Goal: Transaction & Acquisition: Purchase product/service

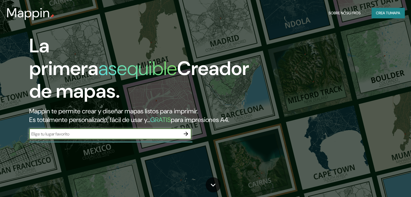
click at [72, 137] on input "text" at bounding box center [104, 134] width 151 height 6
type input "BOGOTA [GEOGRAPHIC_DATA]"
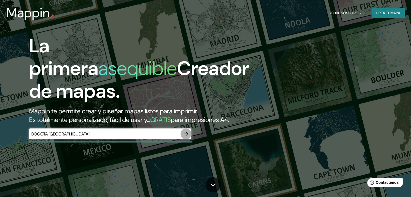
click at [185, 137] on icon "button" at bounding box center [186, 134] width 6 height 6
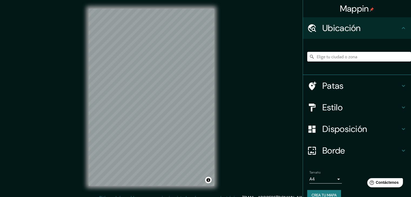
click at [328, 56] on input "Elige tu ciudad o zona" at bounding box center [360, 57] width 104 height 10
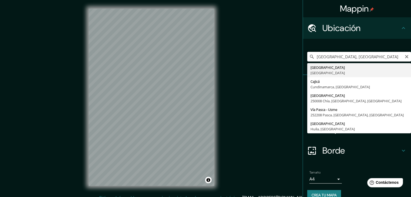
type input "[GEOGRAPHIC_DATA], [GEOGRAPHIC_DATA]"
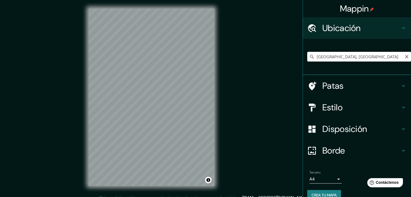
click at [351, 130] on font "Disposición" at bounding box center [345, 129] width 45 height 11
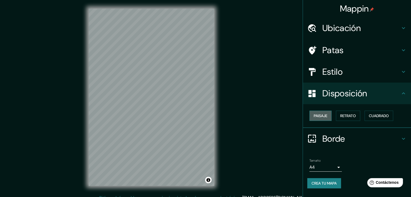
click at [322, 117] on font "Paisaje" at bounding box center [321, 116] width 14 height 5
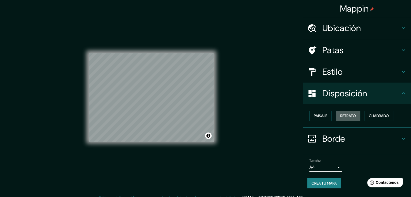
click at [348, 115] on font "Retrato" at bounding box center [349, 116] width 16 height 5
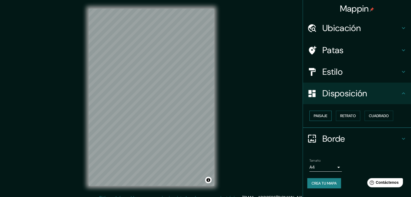
click at [324, 114] on font "Paisaje" at bounding box center [321, 116] width 14 height 5
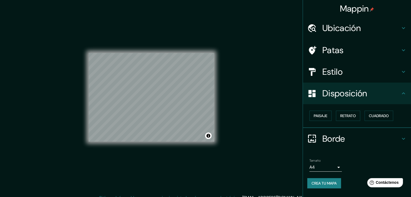
click at [345, 139] on font "Borde" at bounding box center [334, 138] width 23 height 11
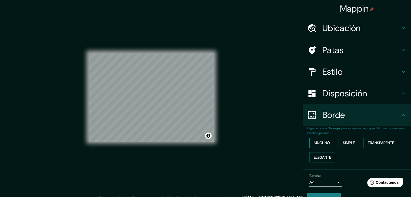
click at [325, 140] on font "Ninguno" at bounding box center [322, 143] width 16 height 7
click at [350, 142] on font "Simple" at bounding box center [349, 143] width 12 height 5
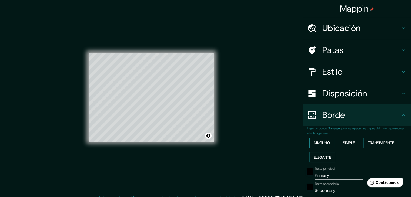
click at [326, 140] on font "Ninguno" at bounding box center [322, 143] width 16 height 7
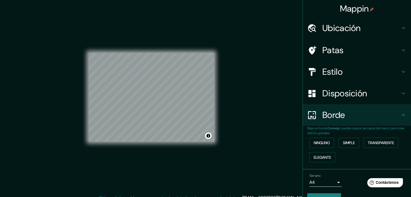
click at [345, 71] on h4 "Estilo" at bounding box center [362, 72] width 78 height 11
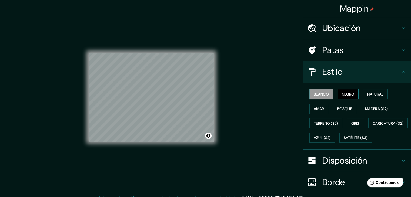
click at [342, 93] on font "Negro" at bounding box center [348, 94] width 13 height 5
click at [368, 96] on font "Natural" at bounding box center [376, 94] width 16 height 5
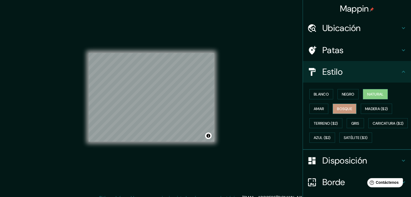
click at [341, 110] on font "Bosque" at bounding box center [344, 109] width 15 height 5
click at [315, 110] on font "Amar" at bounding box center [319, 109] width 10 height 5
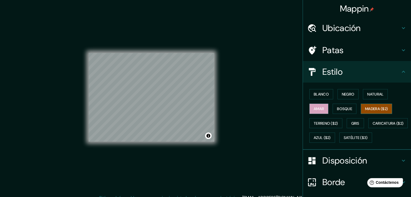
click at [379, 111] on font "Madera ($2)" at bounding box center [376, 108] width 23 height 7
click at [353, 124] on font "Gris" at bounding box center [356, 123] width 8 height 5
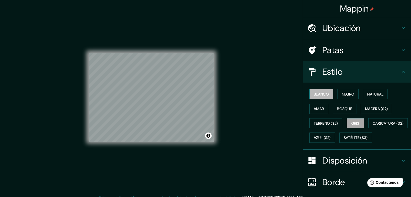
click at [321, 92] on font "Blanco" at bounding box center [321, 94] width 15 height 5
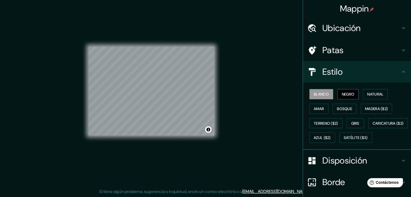
click at [343, 94] on font "Negro" at bounding box center [348, 94] width 13 height 5
click at [371, 93] on font "Natural" at bounding box center [376, 94] width 16 height 5
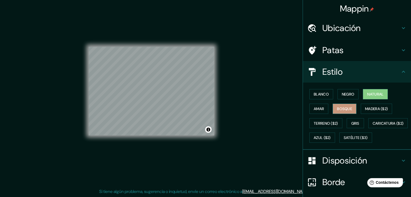
click at [333, 108] on button "Bosque" at bounding box center [345, 109] width 24 height 10
click at [314, 107] on font "Amar" at bounding box center [319, 109] width 10 height 5
click at [333, 108] on button "Bosque" at bounding box center [345, 109] width 24 height 10
click at [319, 93] on font "Blanco" at bounding box center [321, 94] width 15 height 5
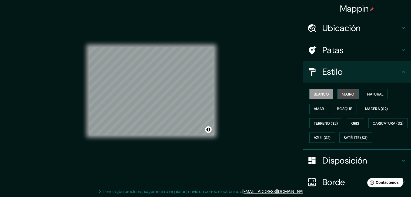
click at [342, 95] on font "Negro" at bounding box center [348, 94] width 13 height 5
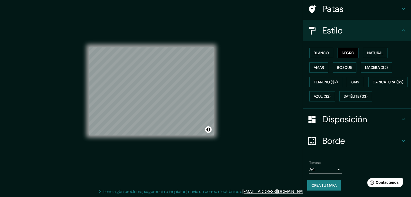
click at [322, 185] on font "Crea tu mapa" at bounding box center [324, 185] width 25 height 5
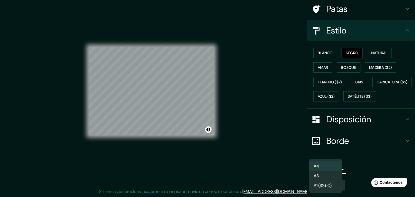
click at [329, 170] on body "Mappin Ubicación Bogotá, Colombia Patas Estilo Blanco Negro Natural Amar Bosque…" at bounding box center [207, 92] width 415 height 197
click at [328, 177] on li "A3" at bounding box center [326, 177] width 32 height 10
click at [322, 168] on body "Mappin Ubicación Bogotá, Colombia Patas Estilo Blanco Negro Natural Amar Bosque…" at bounding box center [207, 92] width 415 height 197
click at [324, 177] on li "A3" at bounding box center [326, 177] width 32 height 10
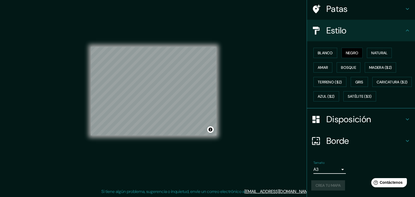
click at [327, 169] on body "Mappin Ubicación Bogotá, Colombia Patas Estilo Blanco Negro Natural Amar Bosque…" at bounding box center [207, 92] width 415 height 197
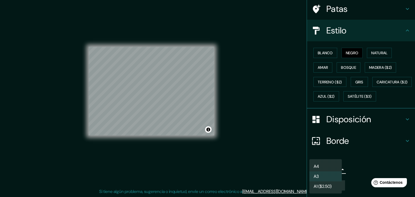
click at [329, 161] on ul "A4 A3 A1 ($2.50)" at bounding box center [326, 177] width 32 height 34
click at [327, 165] on li "A4" at bounding box center [326, 167] width 32 height 10
type input "single"
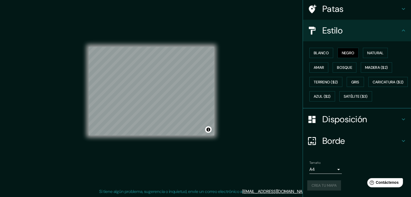
click at [326, 188] on div "Crea tu mapa" at bounding box center [358, 186] width 100 height 10
click at [321, 185] on font "Crea tu mapa" at bounding box center [324, 185] width 25 height 5
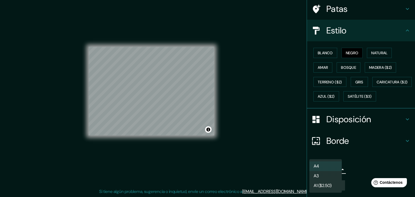
click at [329, 168] on body "Mappin Ubicación Bogotá, Colombia Patas Estilo Blanco Negro Natural Amar Bosque…" at bounding box center [207, 92] width 415 height 197
click at [327, 165] on li "A4" at bounding box center [326, 167] width 32 height 10
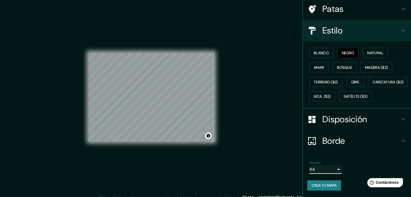
scroll to position [6, 0]
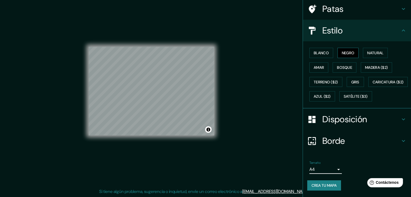
click at [347, 51] on font "Negro" at bounding box center [348, 53] width 13 height 5
click at [317, 51] on font "Blanco" at bounding box center [321, 53] width 15 height 5
click at [342, 51] on font "Negro" at bounding box center [348, 53] width 13 height 5
click at [321, 185] on font "Crea tu mapa" at bounding box center [324, 185] width 25 height 5
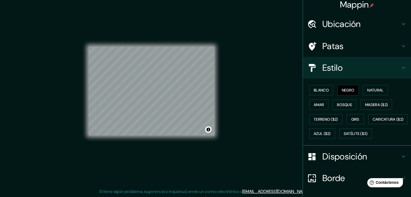
scroll to position [0, 0]
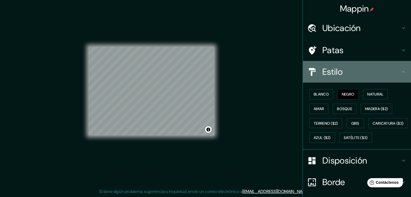
click at [402, 72] on icon at bounding box center [403, 72] width 3 height 2
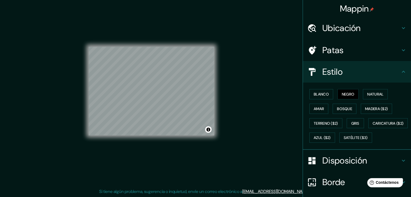
click at [401, 72] on icon at bounding box center [404, 72] width 6 height 6
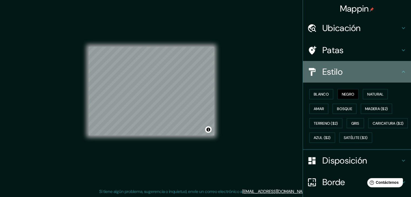
click at [371, 77] on h4 "Estilo" at bounding box center [362, 72] width 78 height 11
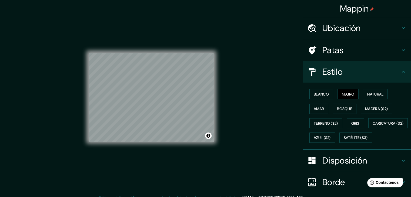
click at [394, 50] on h4 "Patas" at bounding box center [362, 50] width 78 height 11
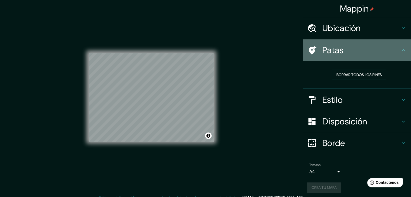
click at [395, 50] on h4 "Patas" at bounding box center [362, 50] width 78 height 11
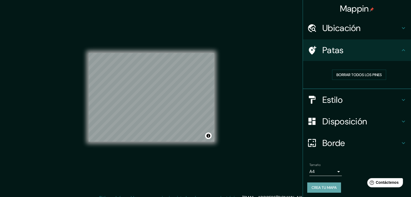
click at [320, 188] on font "Crea tu mapa" at bounding box center [324, 188] width 25 height 5
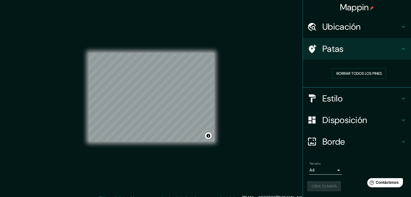
scroll to position [6, 0]
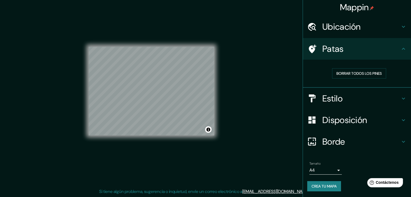
click at [262, 176] on div "Mappin Ubicación Bogotá, Colombia Patas Borrar todos los pines Estilo Disposici…" at bounding box center [205, 96] width 411 height 204
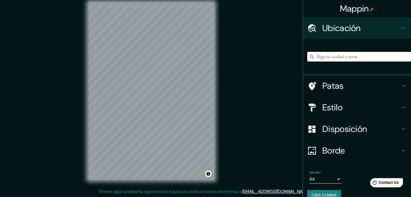
click at [342, 58] on input "Elige tu ciudad o zona" at bounding box center [360, 57] width 104 height 10
type input "[GEOGRAPHIC_DATA], [GEOGRAPHIC_DATA]"
click at [345, 111] on h4 "Estilo" at bounding box center [362, 107] width 78 height 11
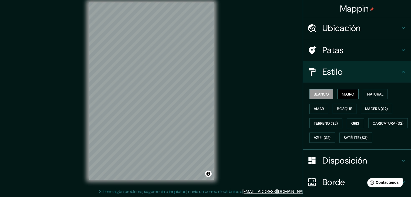
click at [349, 92] on font "Negro" at bounding box center [348, 94] width 13 height 5
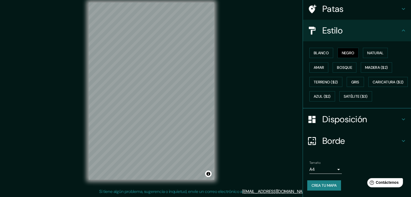
scroll to position [54, 0]
click at [401, 27] on icon at bounding box center [404, 30] width 6 height 6
click at [401, 117] on icon at bounding box center [404, 119] width 6 height 6
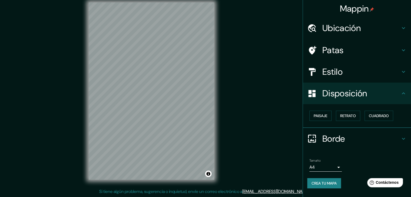
scroll to position [0, 0]
click at [321, 115] on font "Paisaje" at bounding box center [321, 116] width 14 height 5
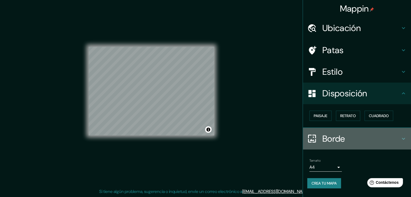
click at [364, 141] on h4 "Borde" at bounding box center [362, 139] width 78 height 11
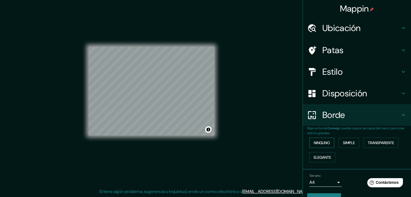
click at [319, 142] on font "Ninguno" at bounding box center [322, 143] width 16 height 5
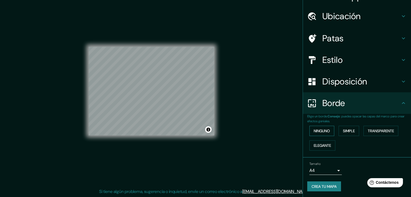
click at [320, 128] on font "Ninguno" at bounding box center [322, 131] width 16 height 7
click at [364, 101] on h4 "Borde" at bounding box center [362, 103] width 78 height 11
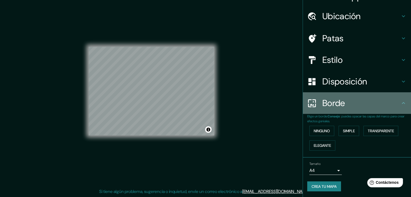
click at [401, 105] on icon at bounding box center [404, 103] width 6 height 6
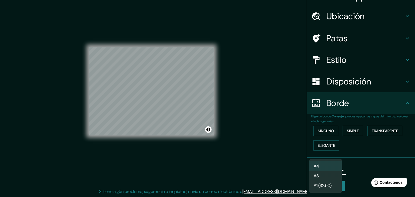
click at [325, 171] on body "Mappin Ubicación [GEOGRAPHIC_DATA], [GEOGRAPHIC_DATA] [GEOGRAPHIC_DATA] [GEOGRA…" at bounding box center [207, 92] width 415 height 197
click at [320, 177] on li "A3" at bounding box center [326, 177] width 32 height 10
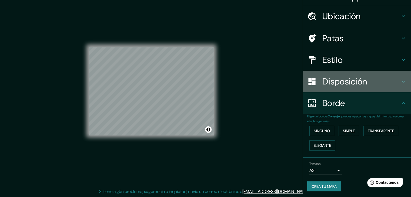
click at [347, 78] on font "Disposición" at bounding box center [345, 81] width 45 height 11
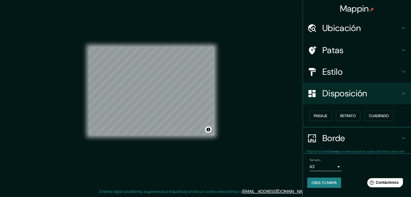
scroll to position [0, 0]
click at [345, 94] on font "Disposición" at bounding box center [345, 93] width 45 height 11
click at [328, 185] on font "Crea tu mapa" at bounding box center [324, 183] width 25 height 5
click at [325, 182] on div "Crea tu mapa" at bounding box center [358, 184] width 100 height 10
click at [324, 182] on div "Crea tu mapa" at bounding box center [358, 184] width 100 height 10
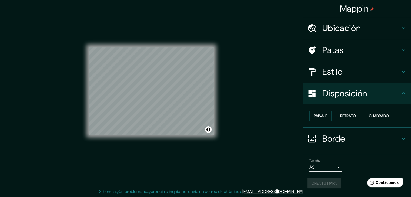
click at [323, 182] on div "Crea tu mapa" at bounding box center [358, 184] width 100 height 10
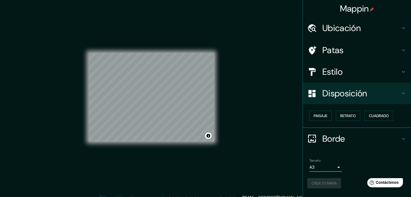
scroll to position [6, 0]
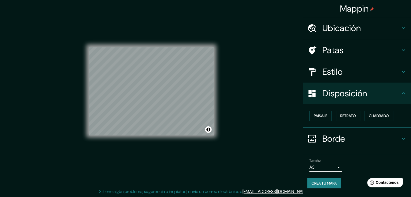
click at [323, 183] on font "Crea tu mapa" at bounding box center [324, 183] width 25 height 5
drag, startPoint x: 324, startPoint y: 183, endPoint x: 326, endPoint y: 179, distance: 4.7
click at [326, 179] on div "Crea tu mapa" at bounding box center [358, 184] width 100 height 10
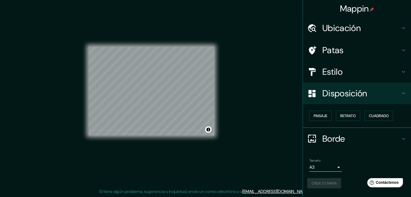
click at [326, 179] on div "Crea tu mapa" at bounding box center [358, 184] width 100 height 10
click at [326, 184] on font "Crea tu mapa" at bounding box center [324, 183] width 25 height 5
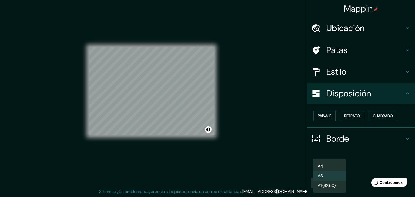
click at [329, 167] on body "Mappin Ubicación [GEOGRAPHIC_DATA], [GEOGRAPHIC_DATA] [GEOGRAPHIC_DATA] [GEOGRA…" at bounding box center [207, 92] width 415 height 197
click at [323, 163] on li "A4" at bounding box center [330, 167] width 32 height 10
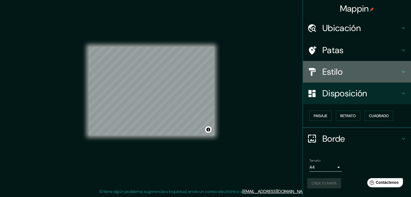
click at [359, 71] on h4 "Estilo" at bounding box center [362, 72] width 78 height 11
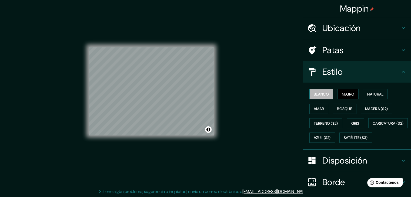
click at [318, 96] on font "Blanco" at bounding box center [321, 94] width 15 height 5
click at [342, 97] on font "Negro" at bounding box center [348, 94] width 13 height 7
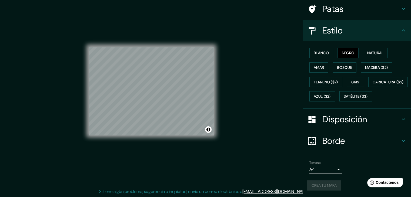
click at [318, 184] on div "Crea tu mapa" at bounding box center [358, 186] width 100 height 10
click at [319, 185] on div "Crea tu mapa" at bounding box center [358, 186] width 100 height 10
click at [327, 187] on font "Crea tu mapa" at bounding box center [324, 185] width 25 height 5
click at [316, 184] on font "Crea tu mapa" at bounding box center [324, 185] width 25 height 5
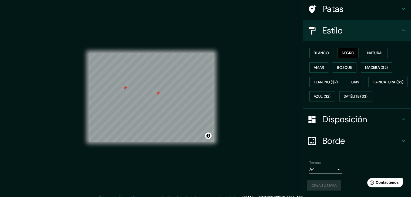
click at [158, 93] on div at bounding box center [158, 93] width 4 height 4
click at [126, 90] on div at bounding box center [126, 89] width 4 height 4
click at [125, 88] on div at bounding box center [125, 88] width 4 height 4
